Goal: Task Accomplishment & Management: Manage account settings

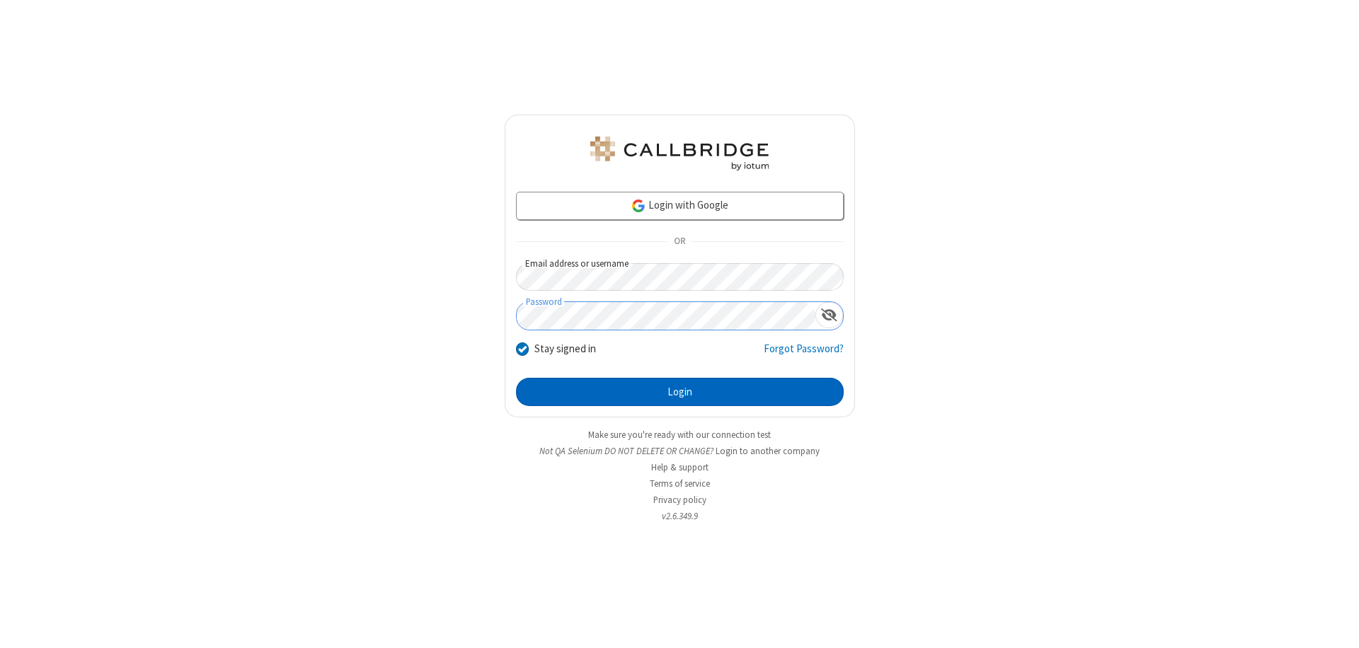
click at [679, 392] on button "Login" at bounding box center [680, 392] width 328 height 28
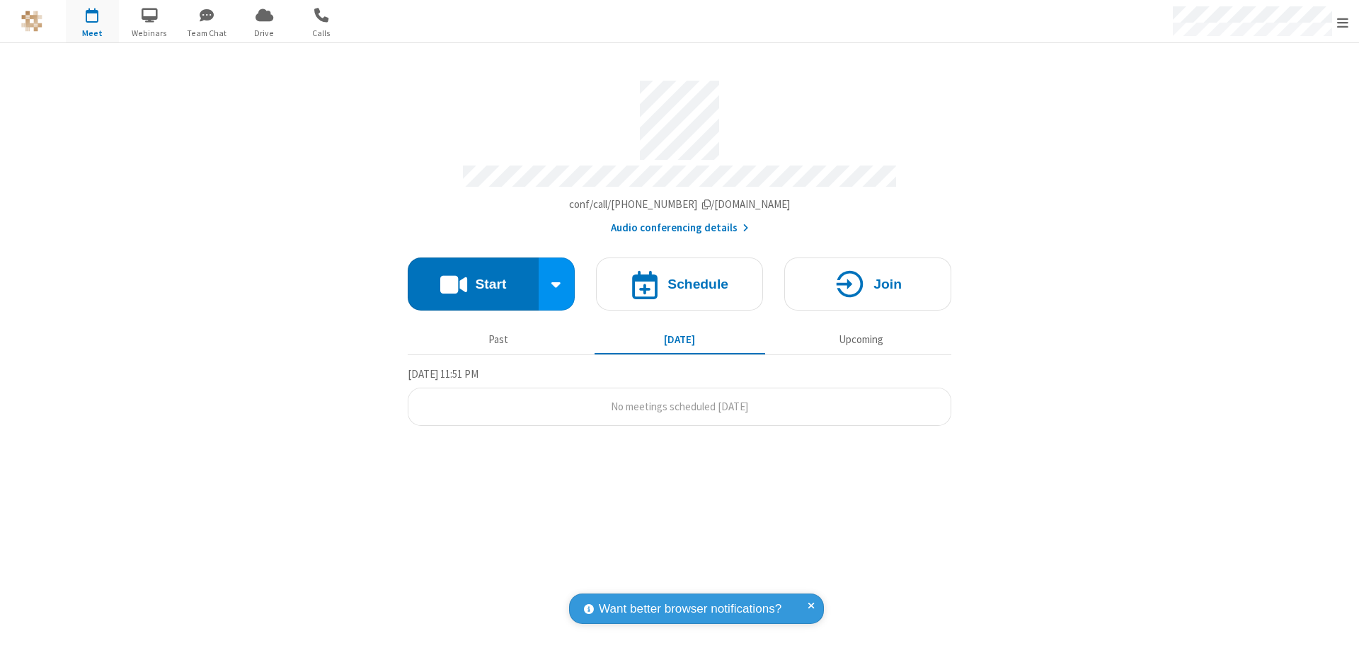
click at [1343, 22] on span "Open menu" at bounding box center [1342, 23] width 11 height 14
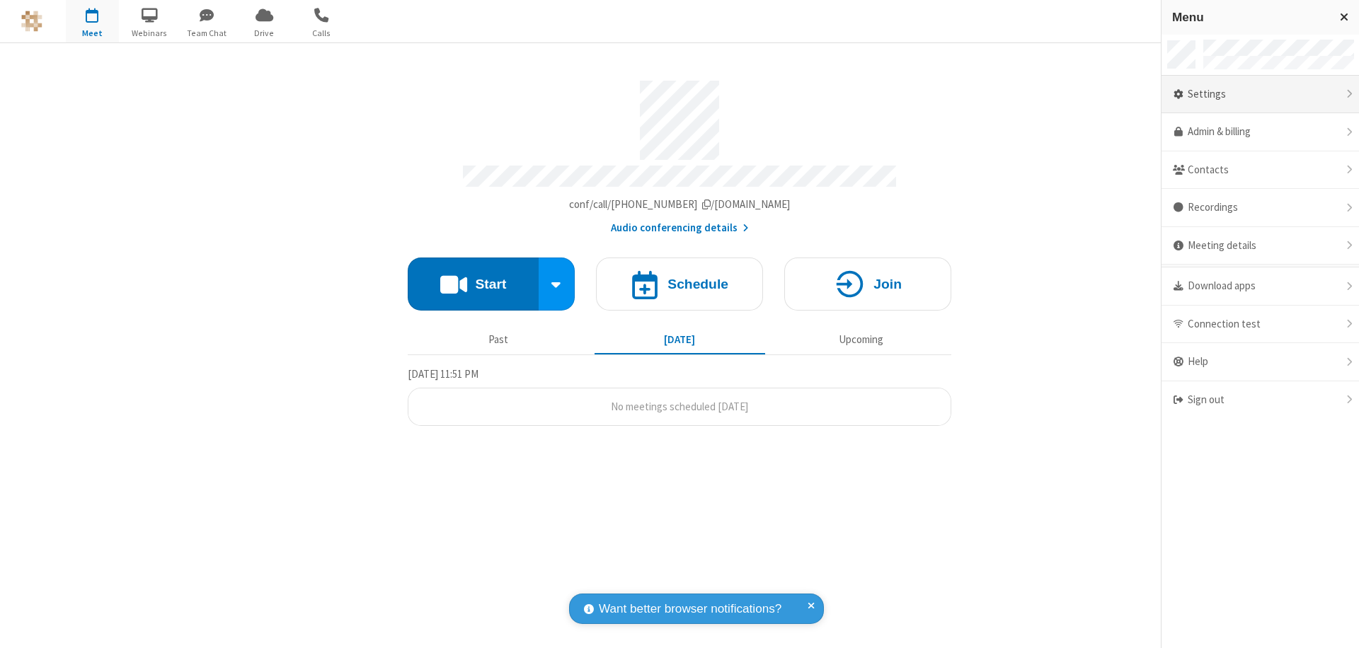
click at [1260, 94] on div "Settings" at bounding box center [1259, 95] width 197 height 38
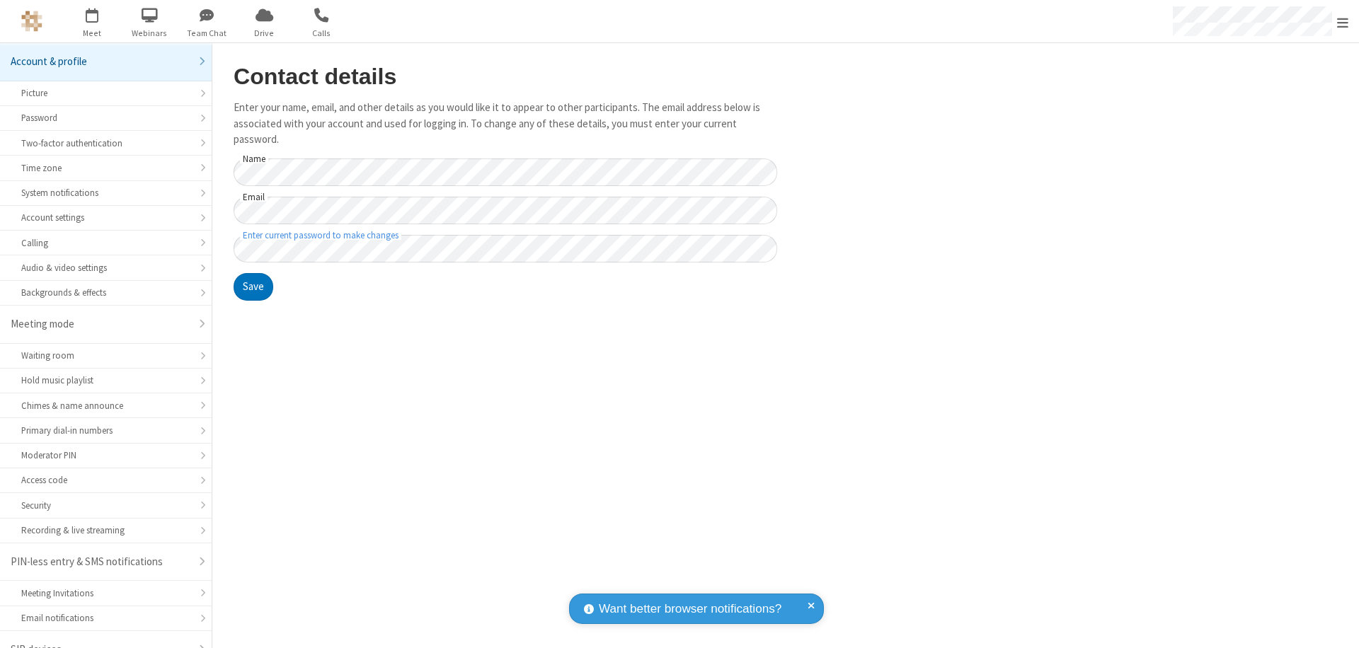
scroll to position [20, 0]
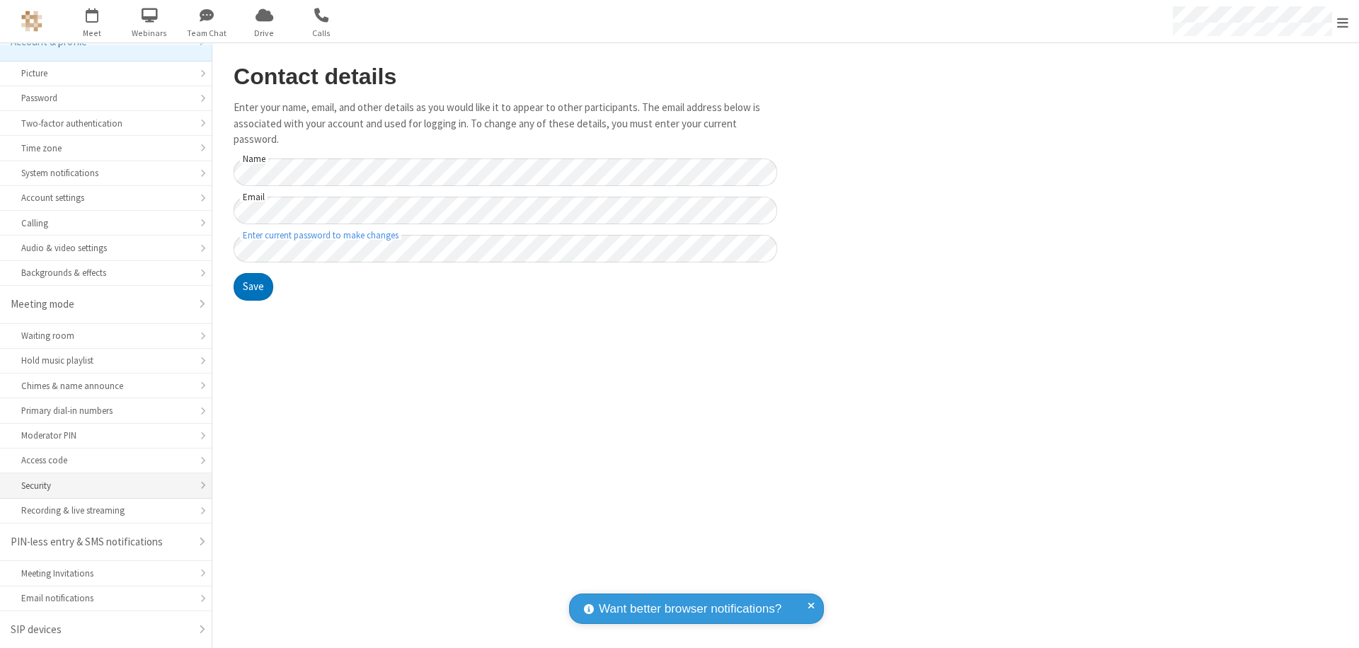
click at [100, 486] on div "Security" at bounding box center [105, 485] width 169 height 13
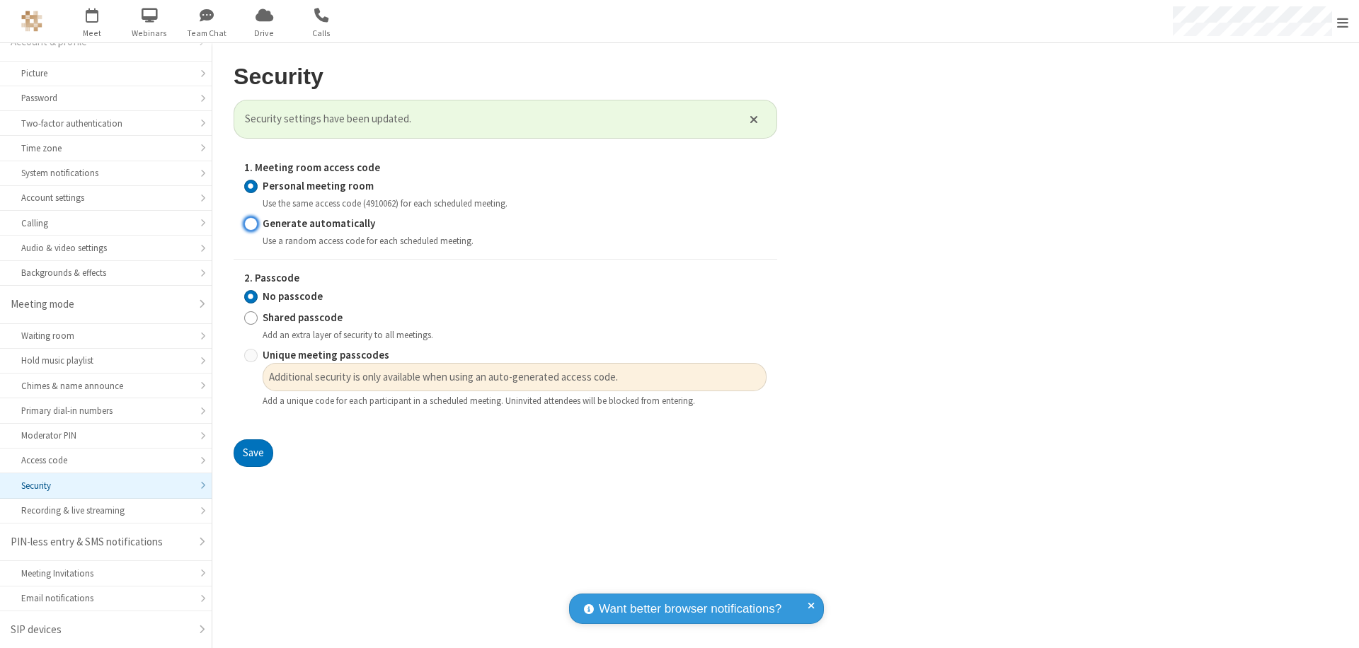
click at [251, 223] on input "Generate automatically" at bounding box center [250, 223] width 13 height 15
radio input "true"
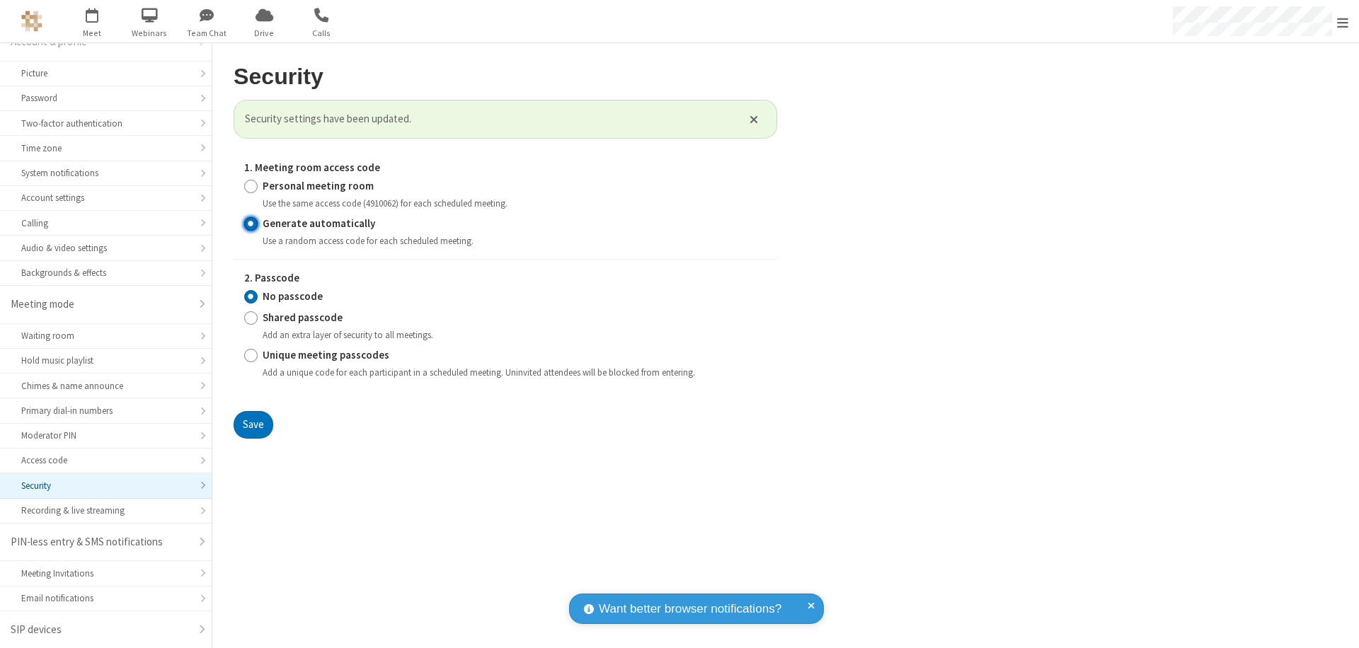
click at [251, 355] on input "Unique meeting passcodes" at bounding box center [250, 354] width 13 height 15
radio input "true"
click at [253, 425] on button "Save" at bounding box center [254, 425] width 40 height 28
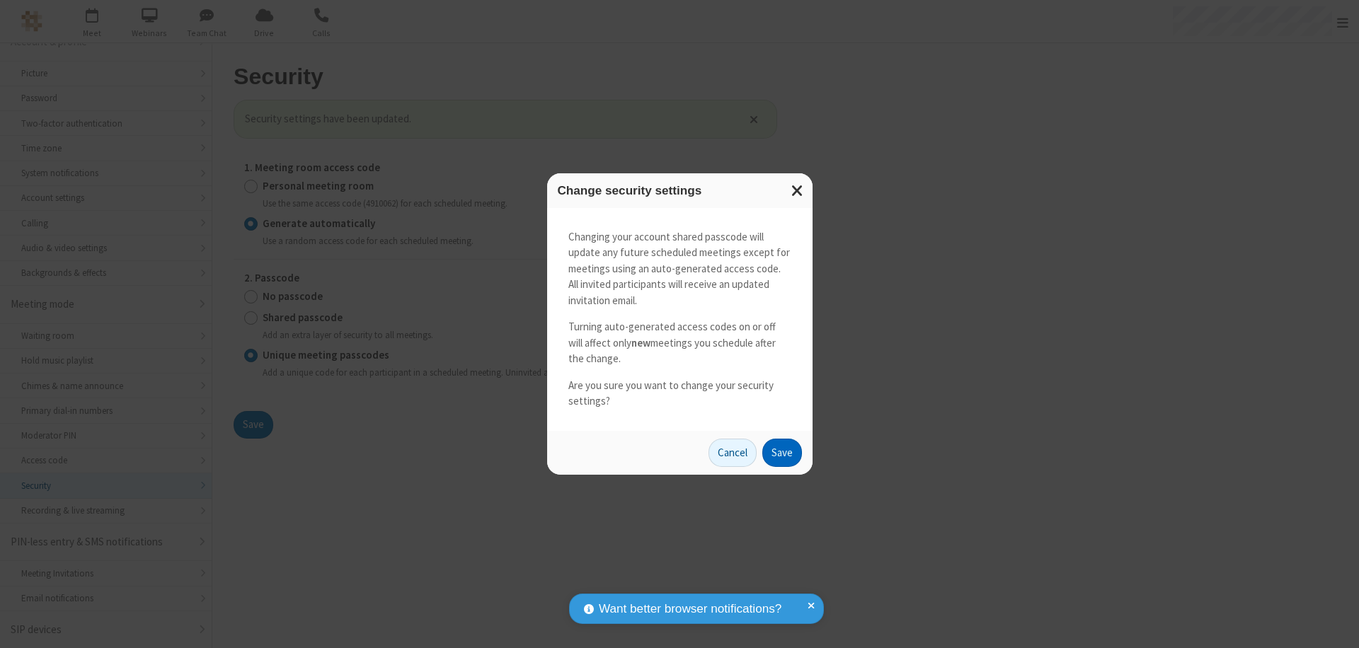
click at [781, 452] on button "Save" at bounding box center [782, 453] width 40 height 28
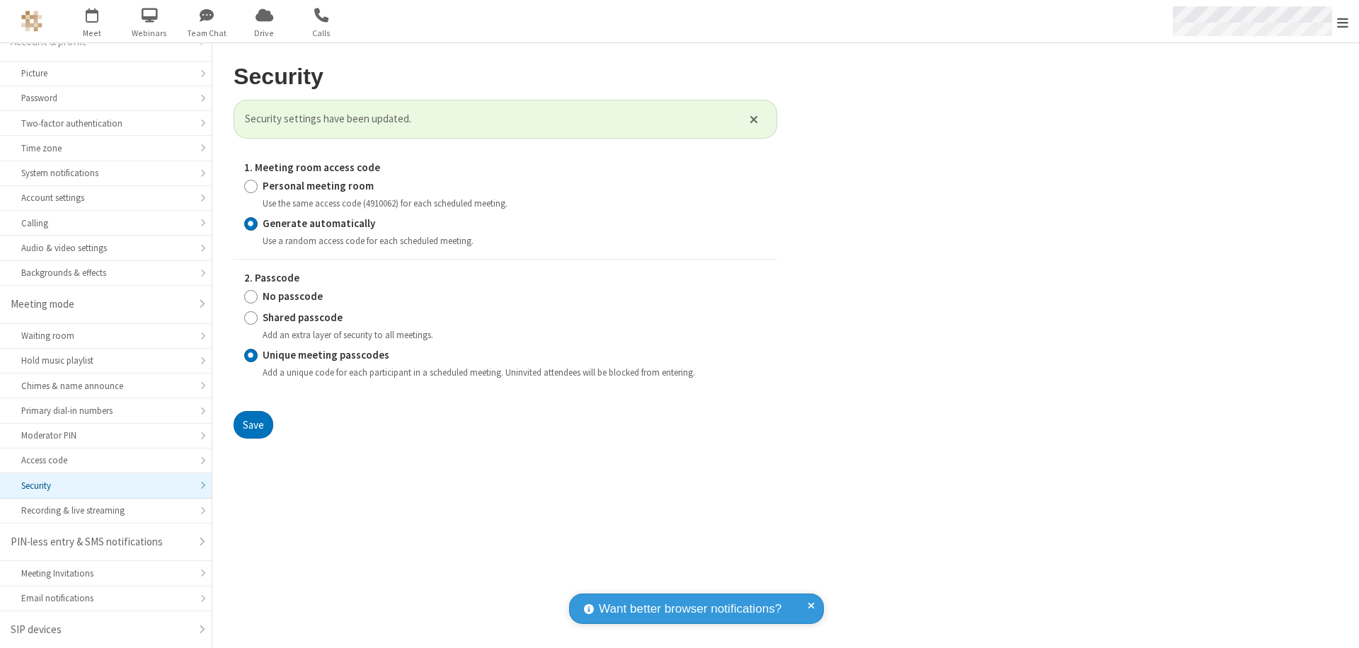
click at [1343, 22] on span "Open menu" at bounding box center [1342, 23] width 11 height 14
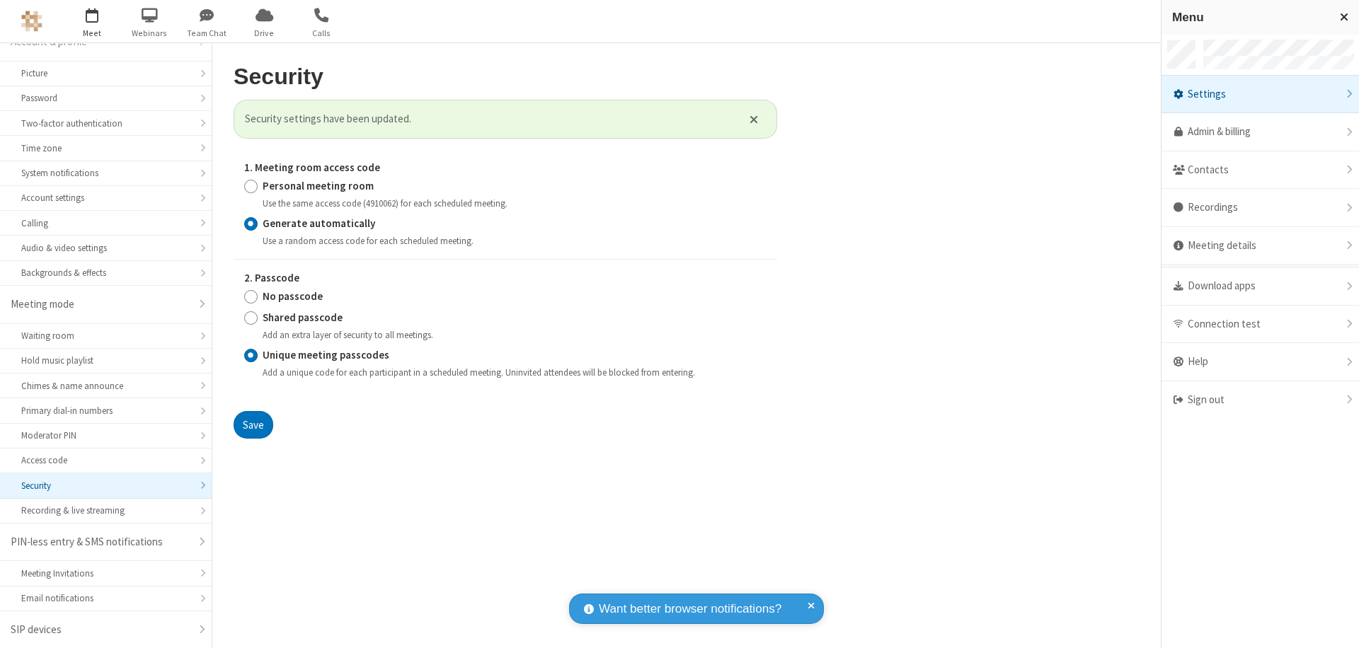
click at [92, 21] on span "button" at bounding box center [92, 15] width 53 height 24
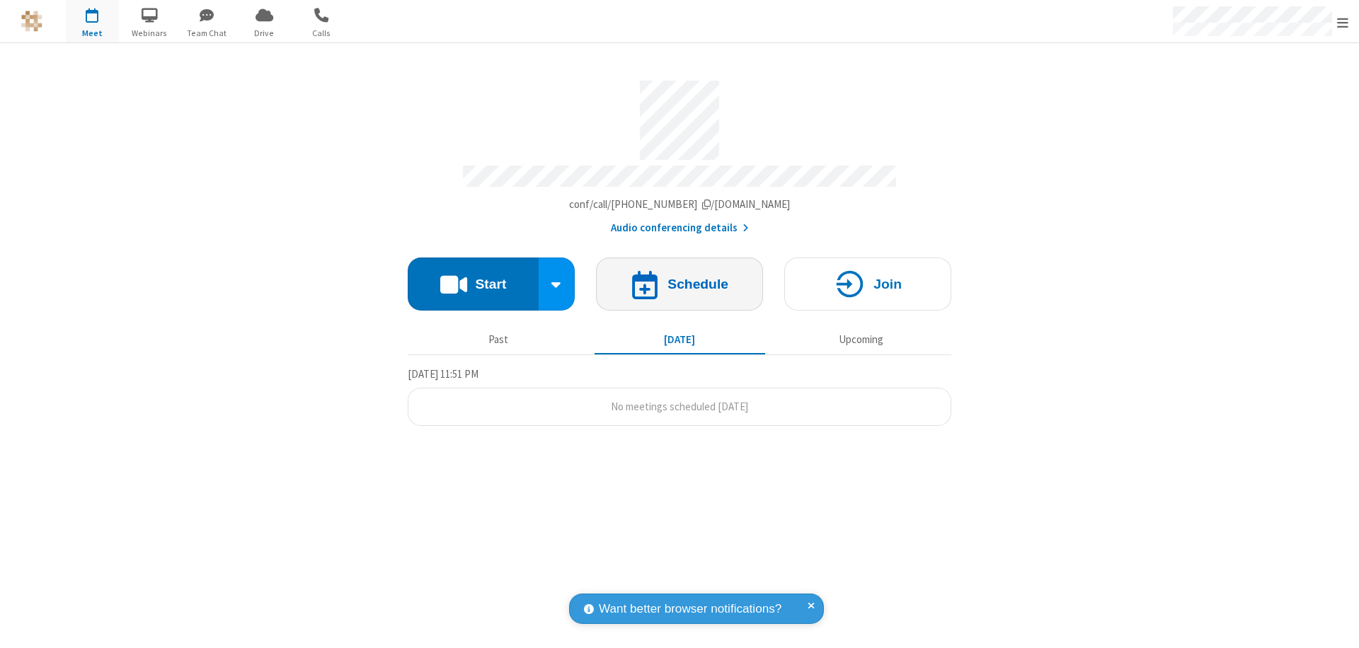
click at [679, 277] on h4 "Schedule" at bounding box center [697, 283] width 61 height 13
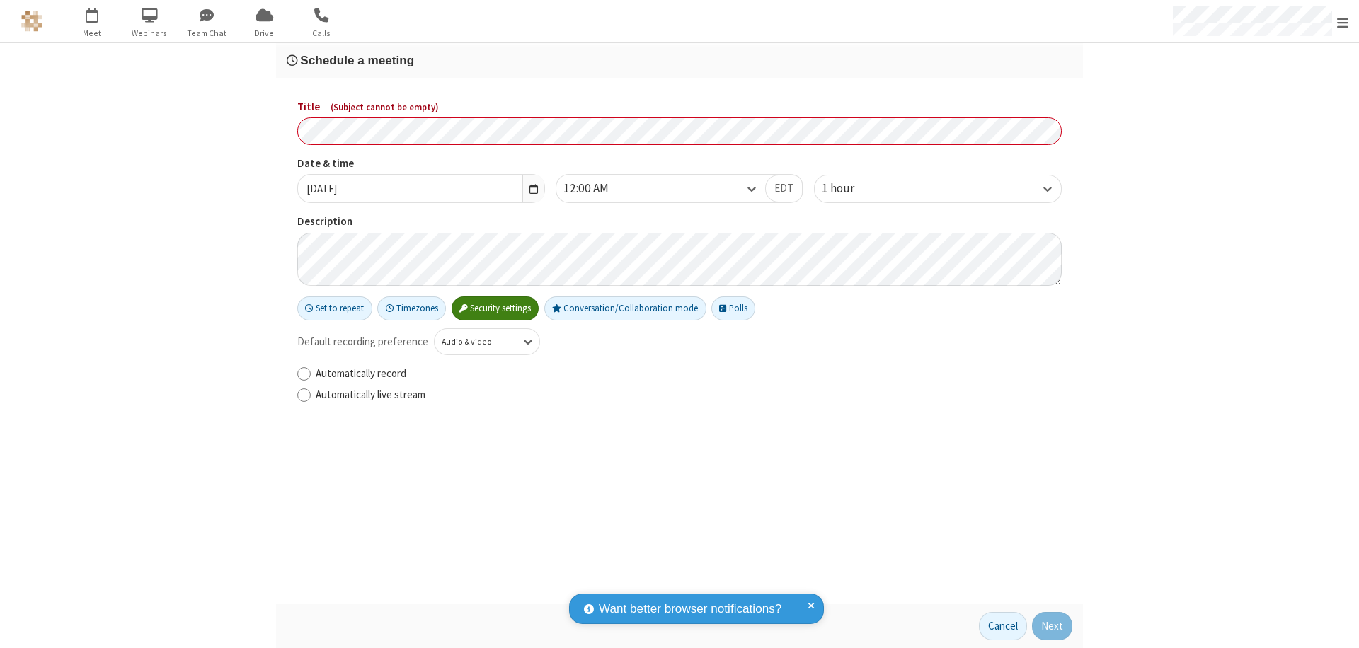
click at [679, 60] on h3 "Schedule a meeting" at bounding box center [680, 60] width 786 height 13
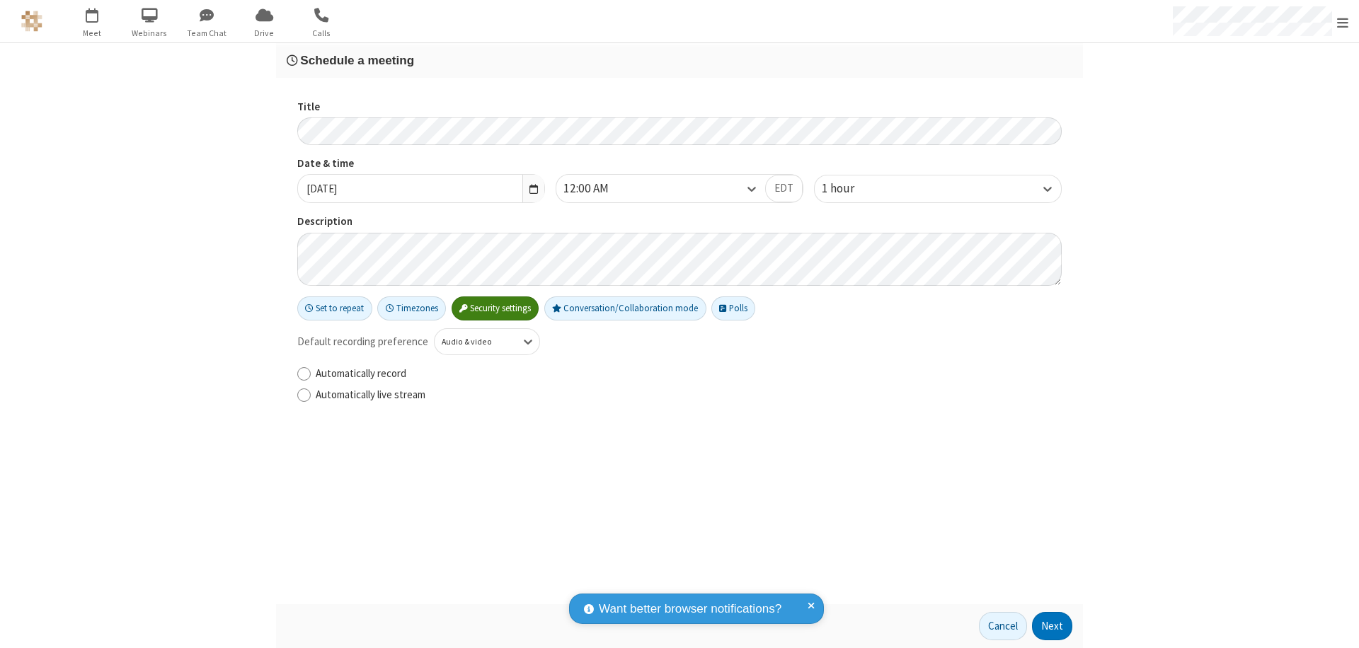
click at [1052, 626] on button "Next" at bounding box center [1052, 626] width 40 height 28
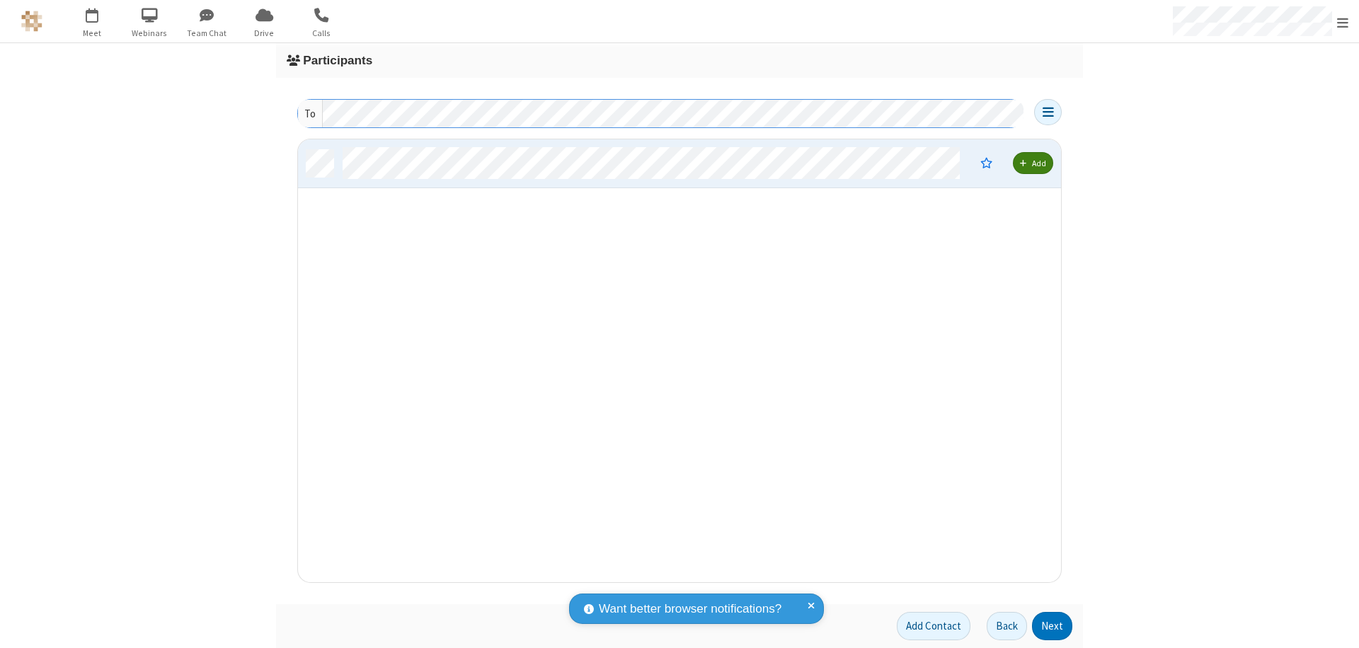
scroll to position [432, 752]
click at [1052, 626] on button "Next" at bounding box center [1052, 626] width 40 height 28
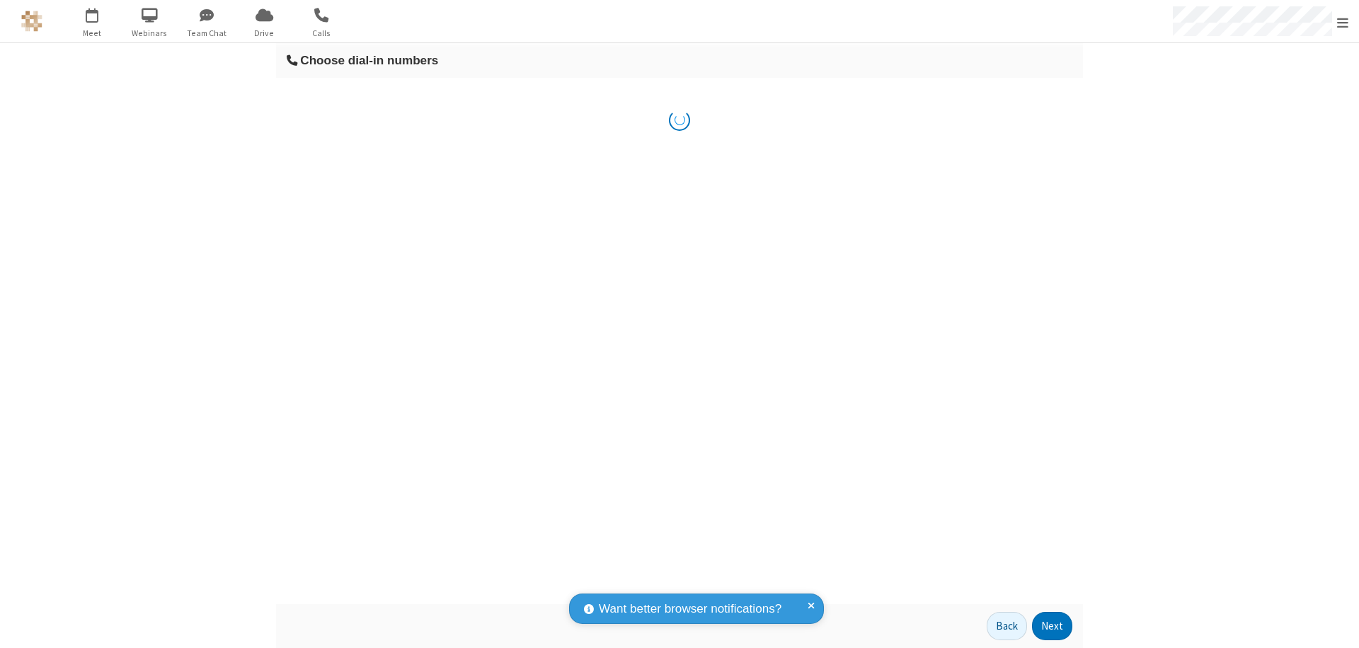
click at [1052, 626] on button "Next" at bounding box center [1052, 626] width 40 height 28
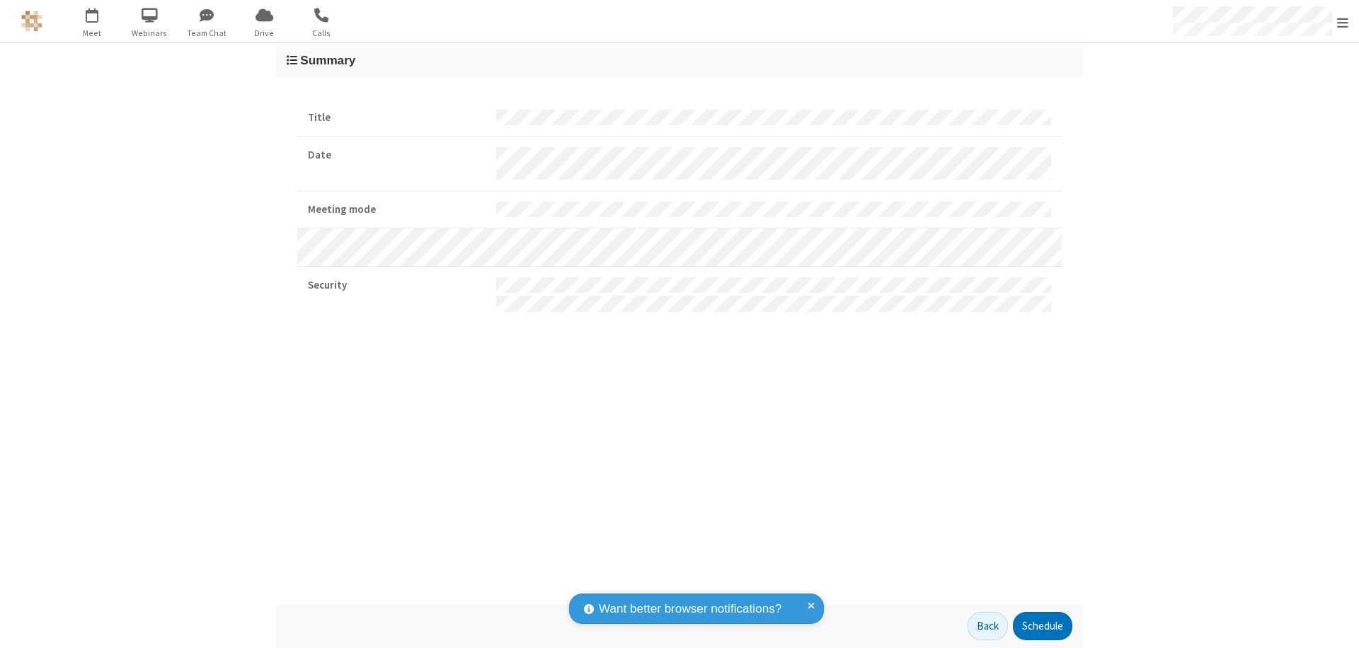
click at [1343, 22] on span "Open menu" at bounding box center [1342, 23] width 11 height 14
click at [1260, 94] on div "Settings" at bounding box center [1259, 95] width 197 height 38
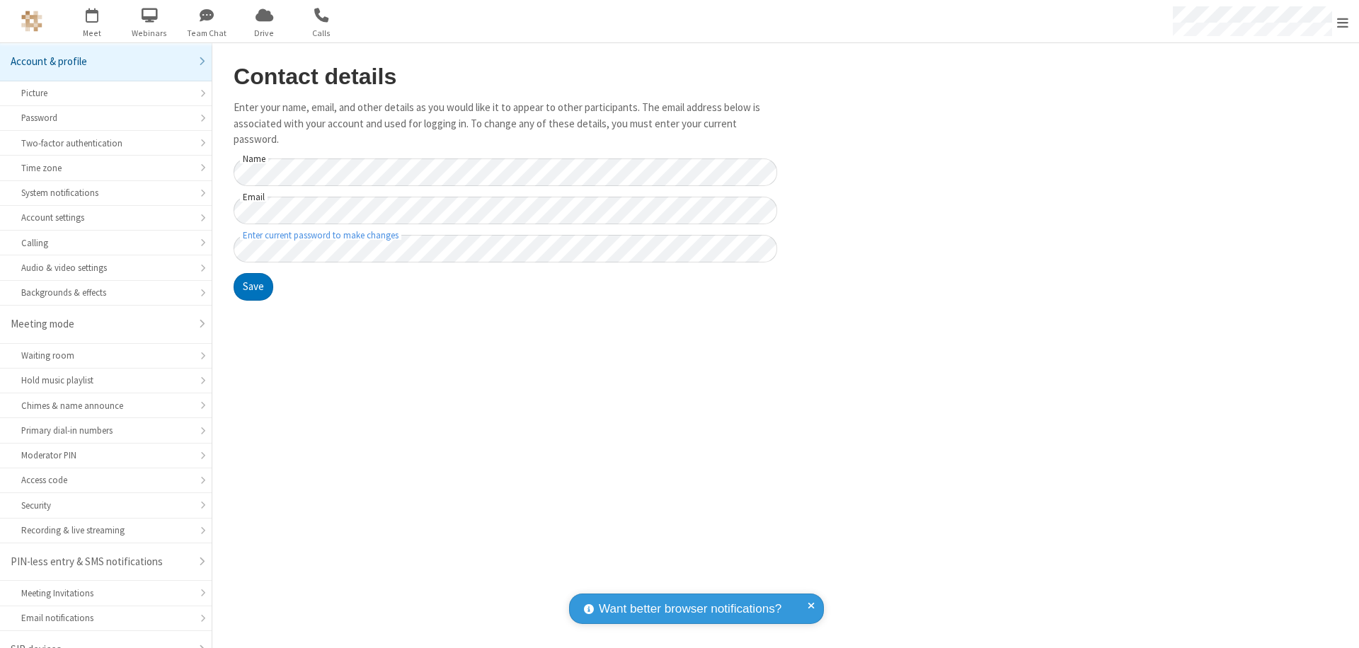
scroll to position [20, 0]
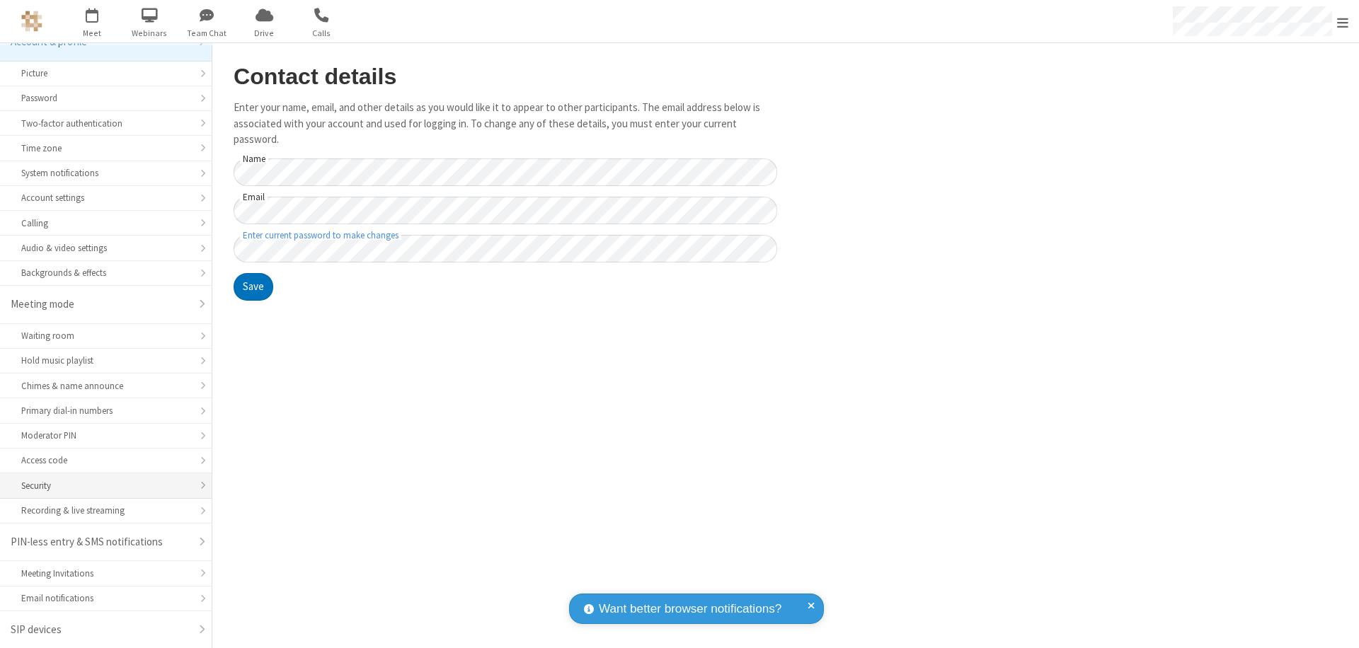
click at [100, 486] on div "Security" at bounding box center [105, 485] width 169 height 13
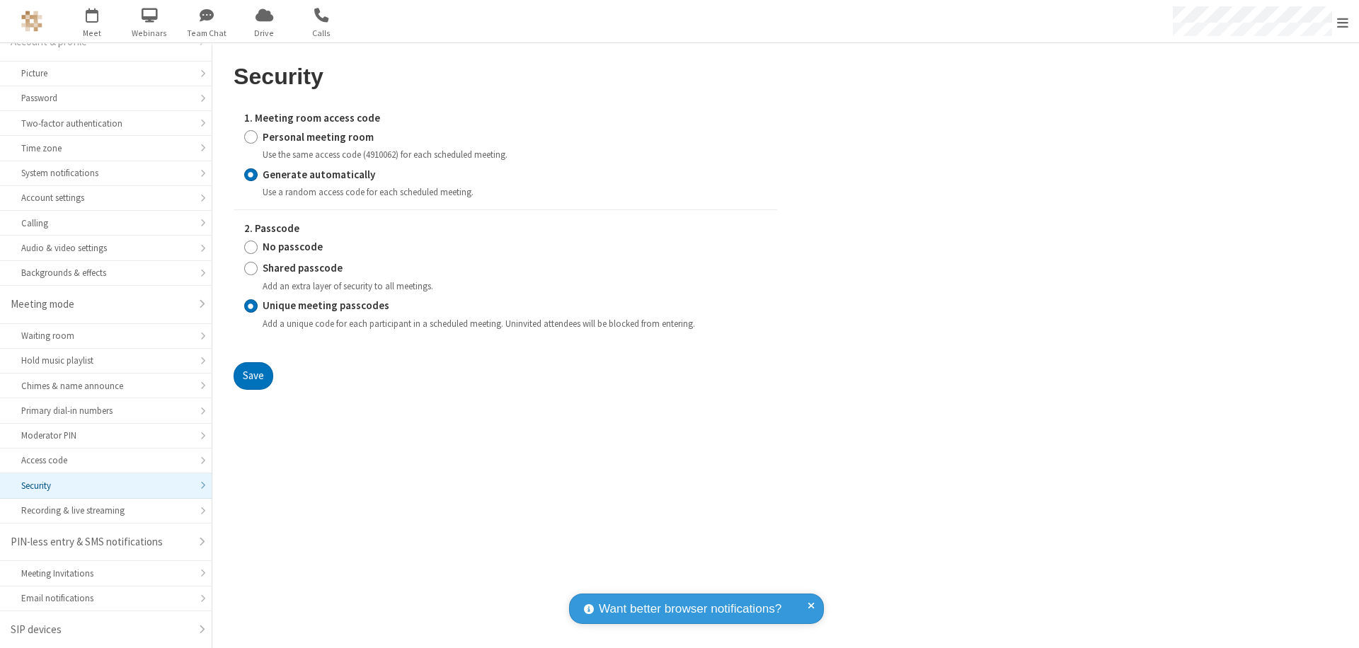
click at [251, 137] on input "Personal meeting room" at bounding box center [250, 137] width 13 height 15
radio input "true"
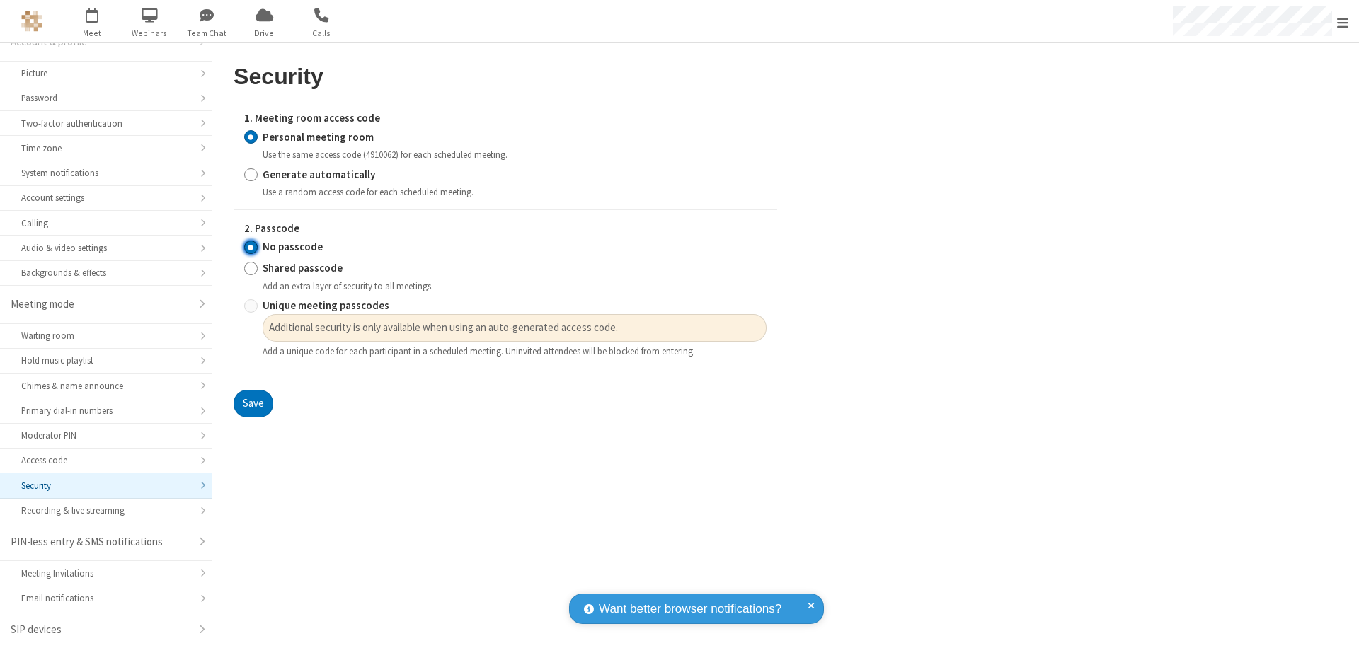
click at [251, 247] on input "No passcode" at bounding box center [250, 247] width 13 height 15
click at [253, 404] on button "Save" at bounding box center [254, 404] width 40 height 28
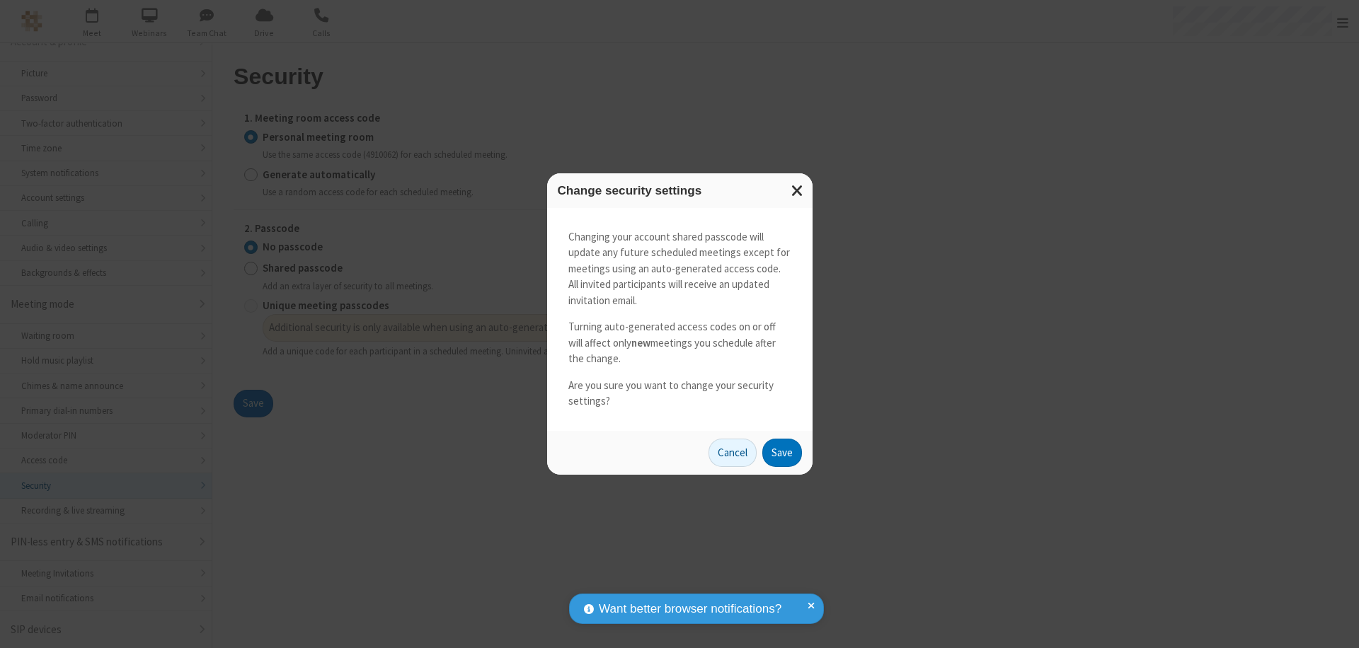
click at [781, 452] on button "Save" at bounding box center [782, 453] width 40 height 28
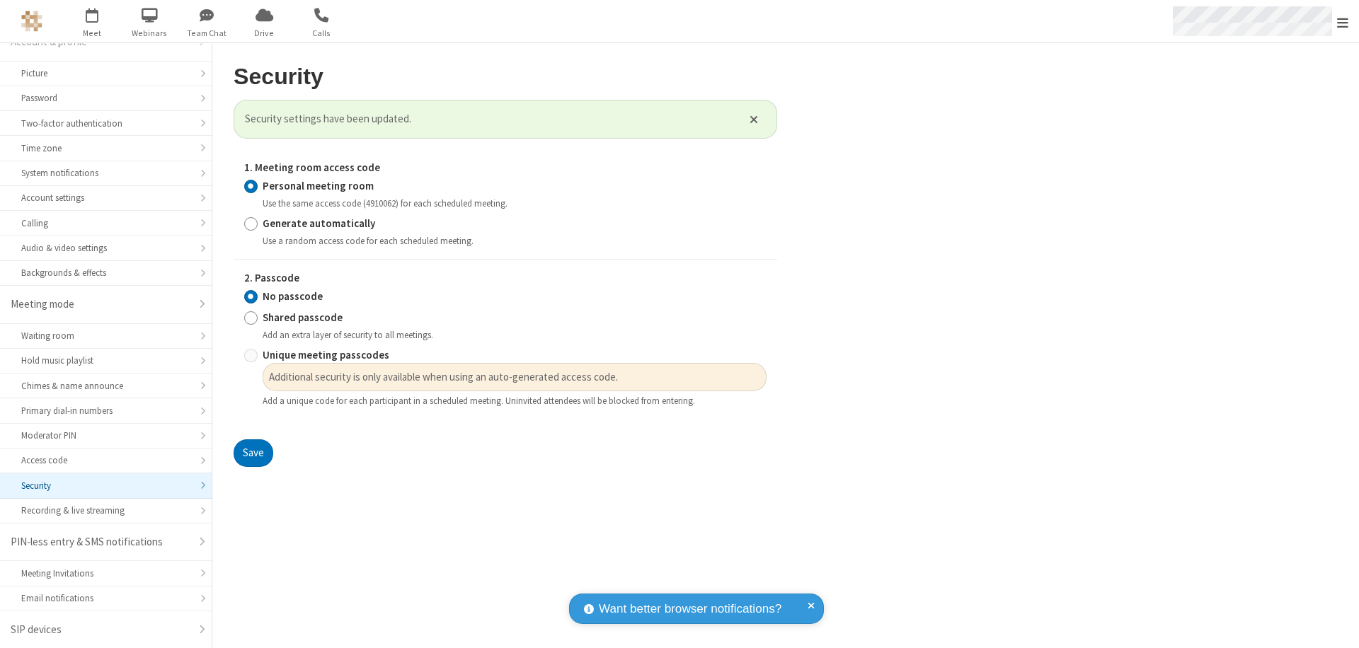
click at [1343, 21] on span "Open menu" at bounding box center [1342, 23] width 11 height 14
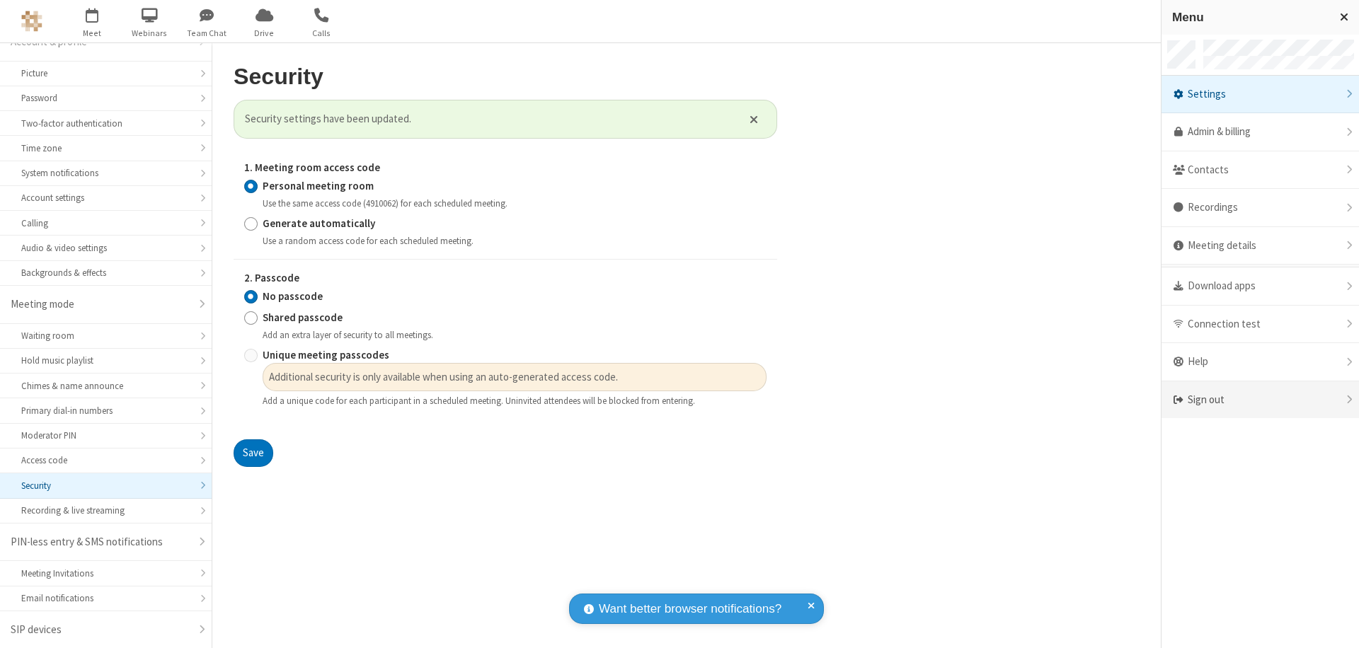
click at [1260, 400] on div "Sign out" at bounding box center [1259, 400] width 197 height 38
